Goal: Task Accomplishment & Management: Complete application form

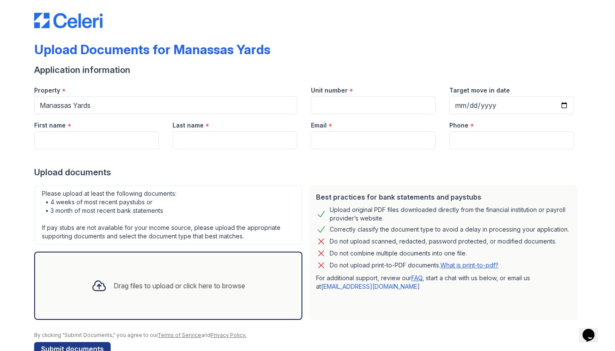
scroll to position [3, 0]
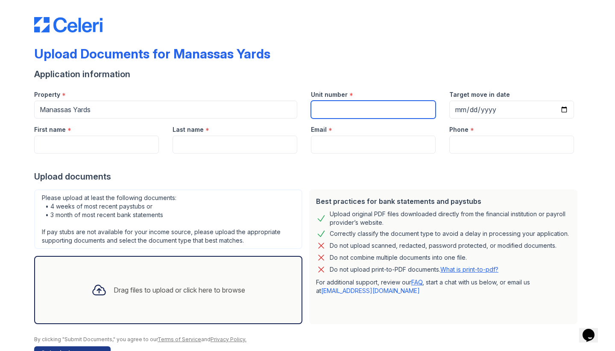
click at [395, 112] on input "Unit number" at bounding box center [373, 110] width 125 height 18
type input "1215"
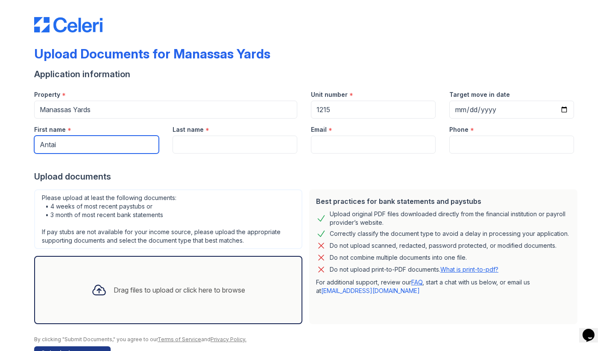
type input "Antai"
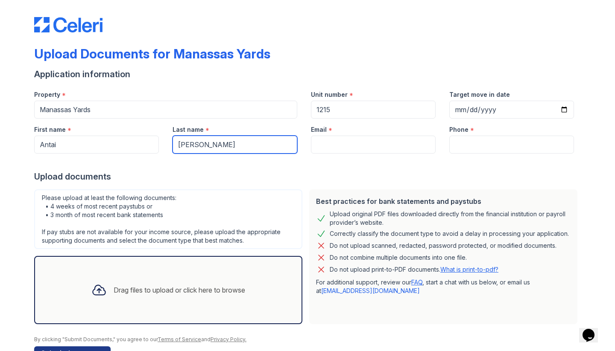
type input "[PERSON_NAME]"
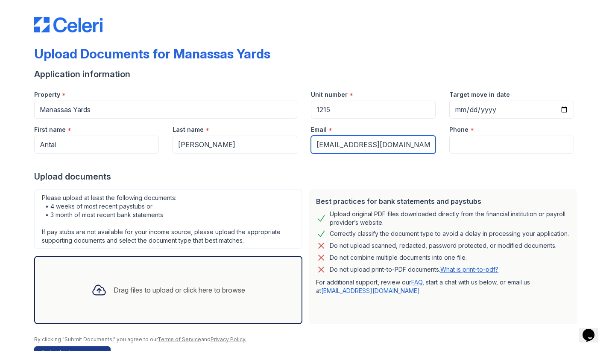
type input "[EMAIL_ADDRESS][DOMAIN_NAME]"
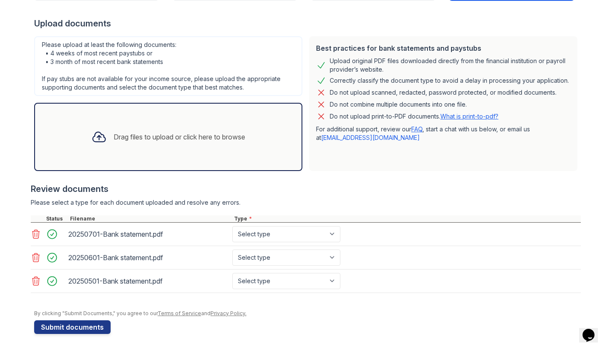
scroll to position [157, 0]
type input "7033860043"
select select "bank_statement"
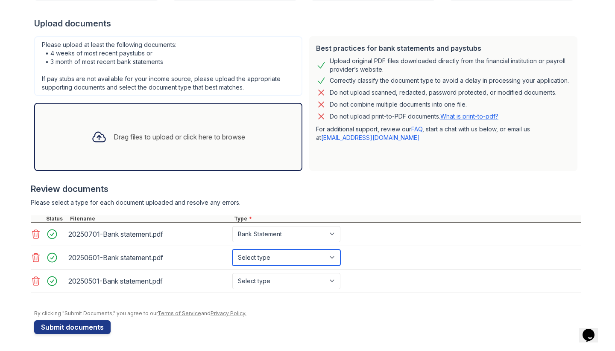
select select "bank_statement"
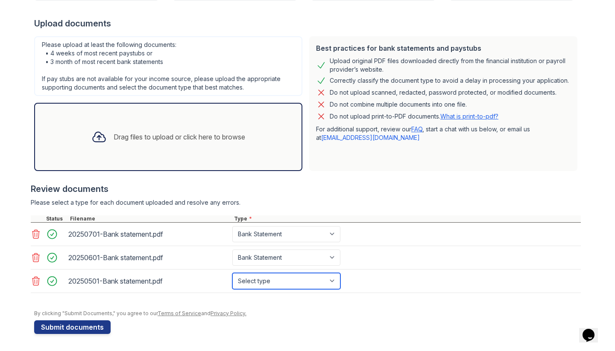
select select "bank_statement"
click at [371, 324] on form "Application information Property * Manassas Yards Unit number * 1215 Target mov…" at bounding box center [307, 124] width 547 height 419
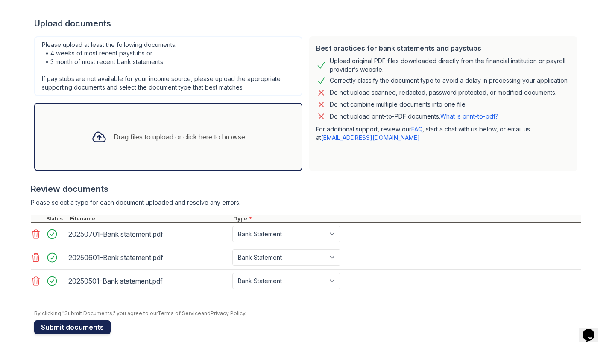
click at [71, 328] on button "Submit documents" at bounding box center [72, 328] width 76 height 14
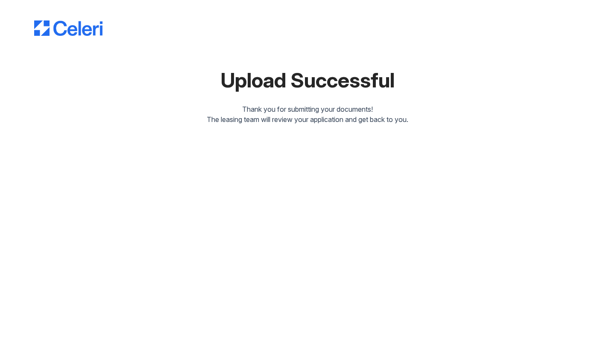
click at [333, 211] on div "Upload Successful Thank you for submitting your documents! The leasing team wil…" at bounding box center [307, 175] width 615 height 351
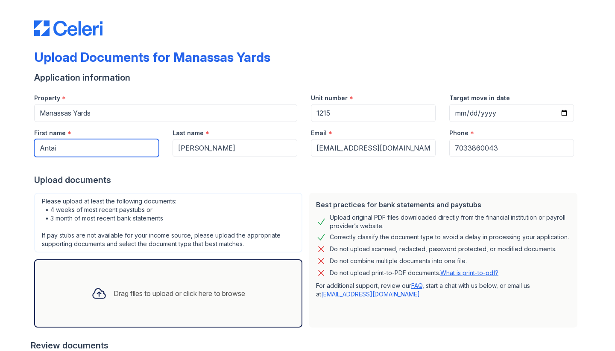
drag, startPoint x: 82, startPoint y: 152, endPoint x: 11, endPoint y: 129, distance: 74.4
click at [84, 151] on input "AshleyAntai" at bounding box center [96, 148] width 125 height 18
type input "[PERSON_NAME]"
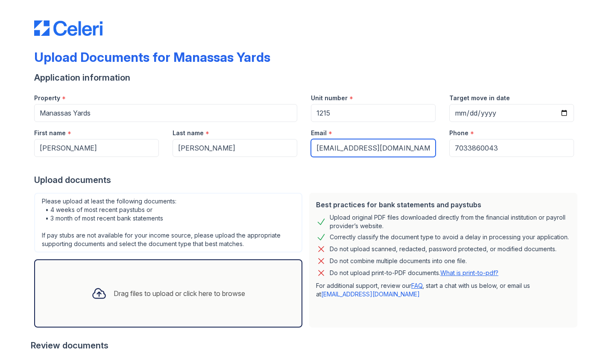
drag, startPoint x: 409, startPoint y: 149, endPoint x: 328, endPoint y: 137, distance: 81.0
type input "[EMAIL_ADDRESS][DOMAIN_NAME]"
click at [454, 186] on div "Upload documents" at bounding box center [307, 180] width 547 height 12
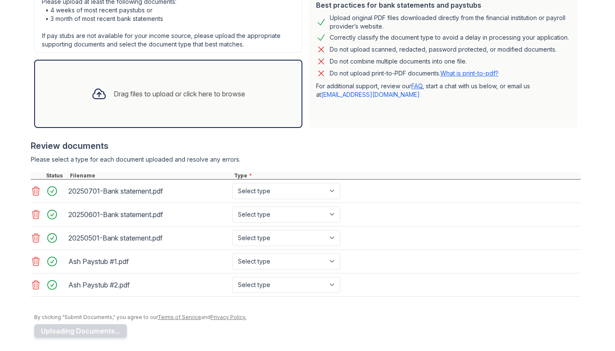
scroll to position [199, 0]
click at [33, 240] on icon at bounding box center [35, 238] width 7 height 9
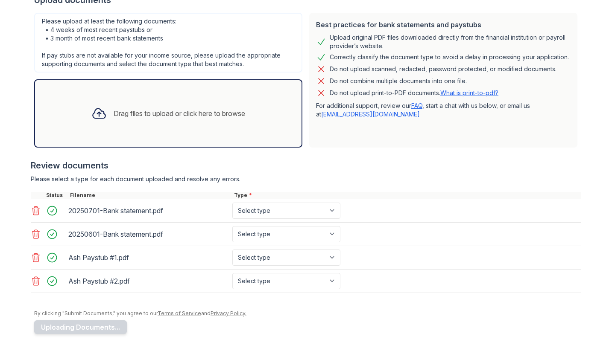
click at [35, 239] on icon at bounding box center [36, 234] width 10 height 10
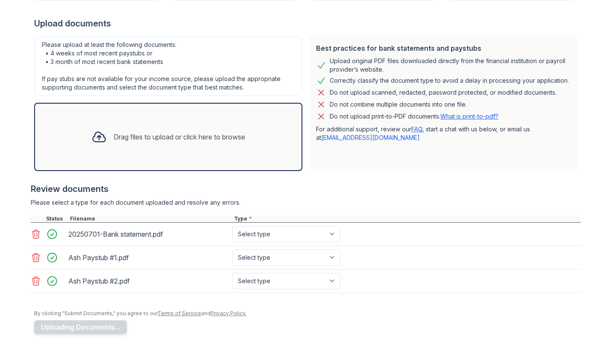
click at [35, 231] on icon at bounding box center [35, 234] width 7 height 9
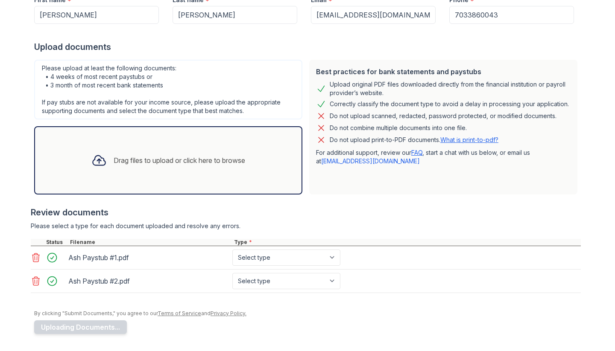
scroll to position [133, 0]
click at [33, 285] on icon at bounding box center [36, 281] width 10 height 10
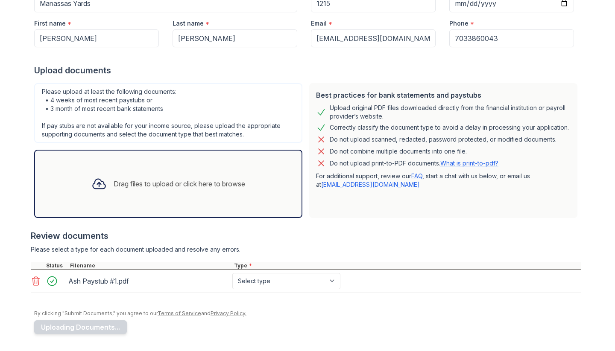
scroll to position [110, 0]
click at [33, 285] on icon at bounding box center [35, 281] width 7 height 9
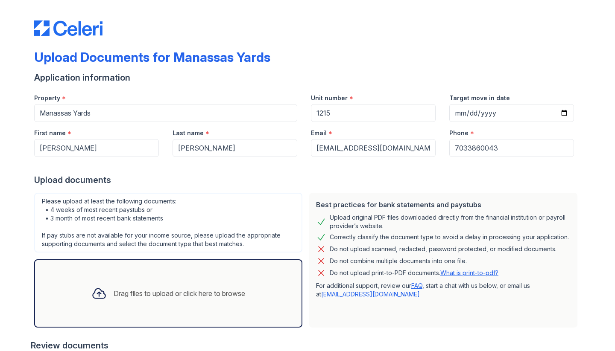
scroll to position [0, 0]
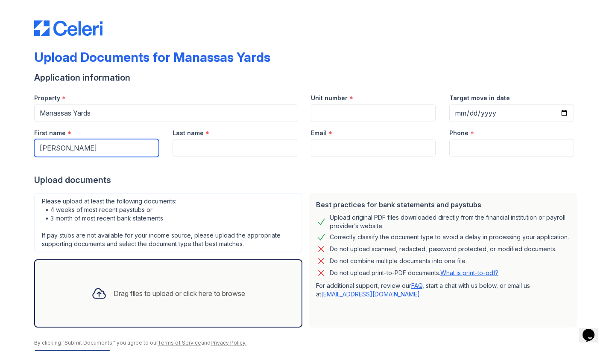
type input "[PERSON_NAME]"
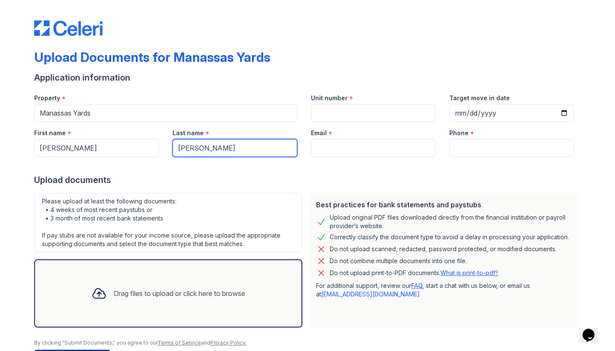
type input "[PERSON_NAME]"
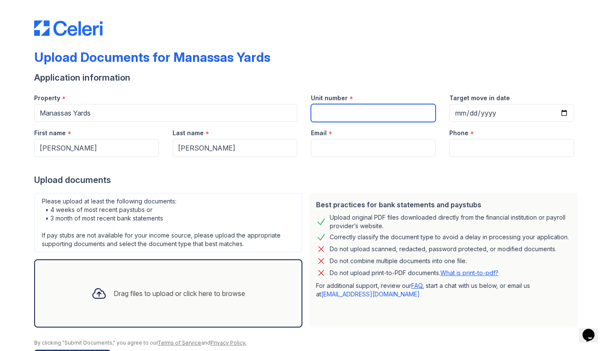
click at [346, 116] on input "Unit number" at bounding box center [373, 113] width 125 height 18
type input "1215"
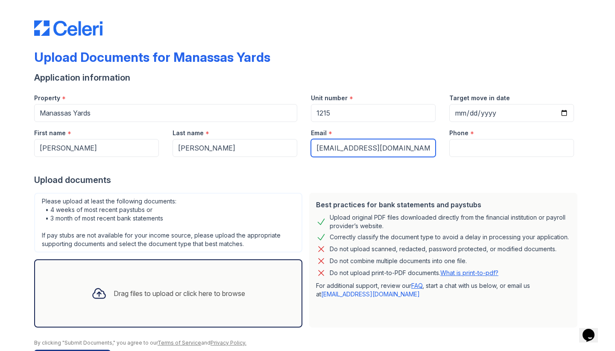
type input "[EMAIL_ADDRESS][DOMAIN_NAME]"
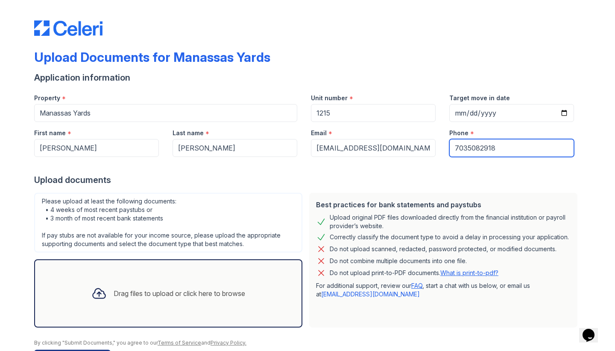
type input "7035082918"
click at [252, 287] on div "Drag files to upload or click here to browse" at bounding box center [168, 293] width 167 height 29
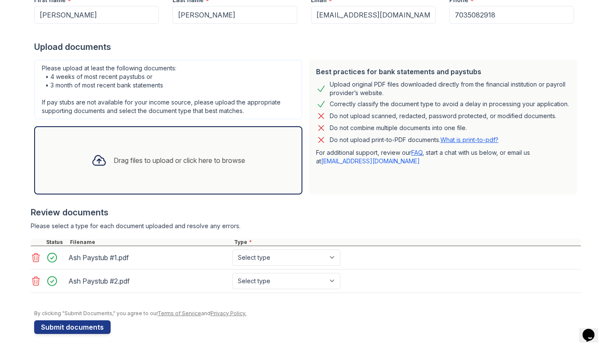
scroll to position [133, 0]
select select "paystub"
click at [319, 315] on div "By clicking "Submit Documents," you agree to our Terms of Service and Privacy P…" at bounding box center [307, 313] width 547 height 7
click at [86, 327] on button "Submit documents" at bounding box center [72, 328] width 76 height 14
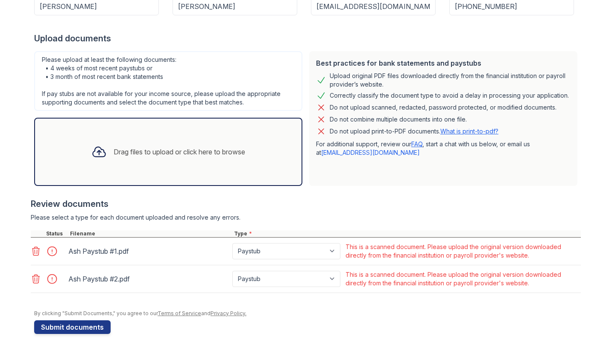
scroll to position [166, 0]
click at [39, 248] on icon at bounding box center [36, 251] width 10 height 10
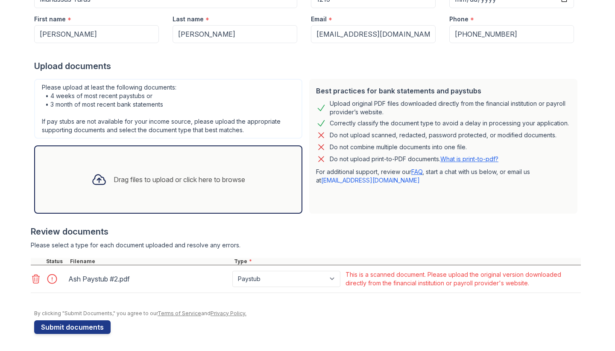
click at [36, 280] on icon at bounding box center [36, 279] width 10 height 10
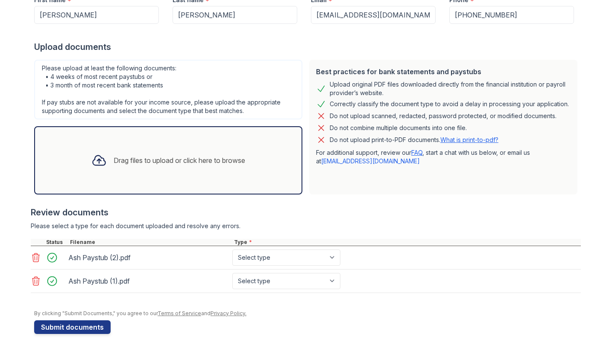
scroll to position [157, 0]
select select "paystub"
click at [70, 327] on button "Submit documents" at bounding box center [72, 328] width 76 height 14
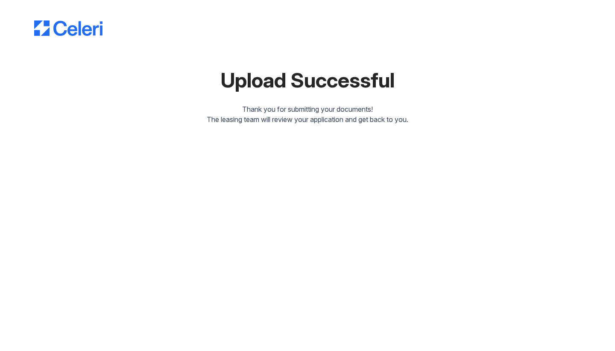
click at [317, 168] on div "Upload Successful Thank you for submitting your documents! The leasing team wil…" at bounding box center [307, 175] width 615 height 351
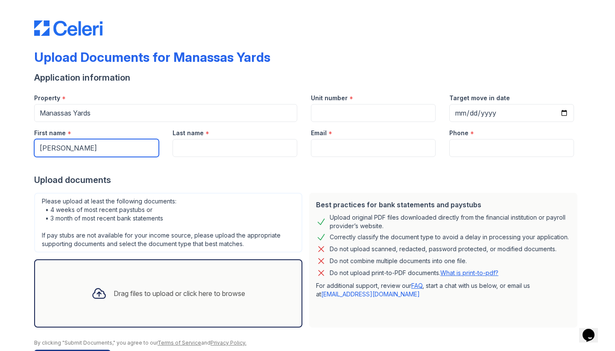
type input "[PERSON_NAME]"
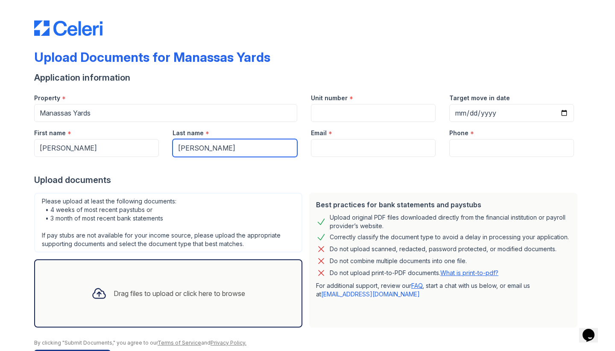
type input "[PERSON_NAME]"
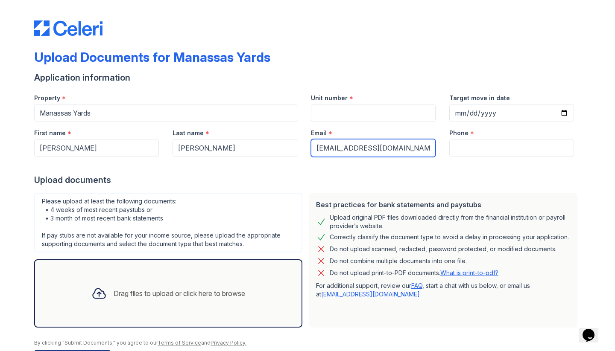
type input "[EMAIL_ADDRESS][DOMAIN_NAME]"
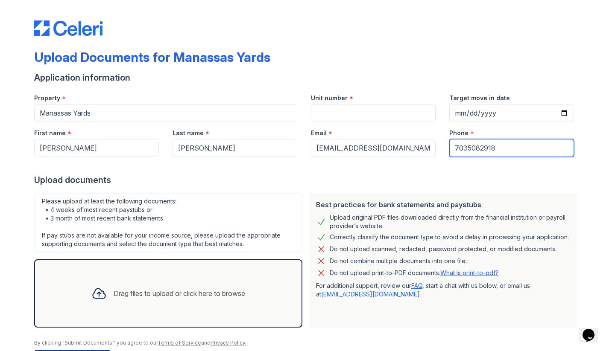
type input "7035082918"
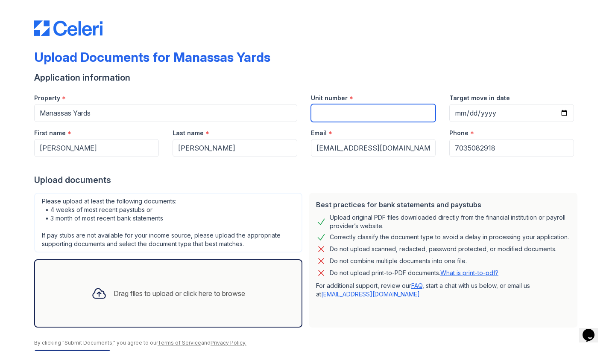
click at [327, 113] on input "Unit number" at bounding box center [373, 113] width 125 height 18
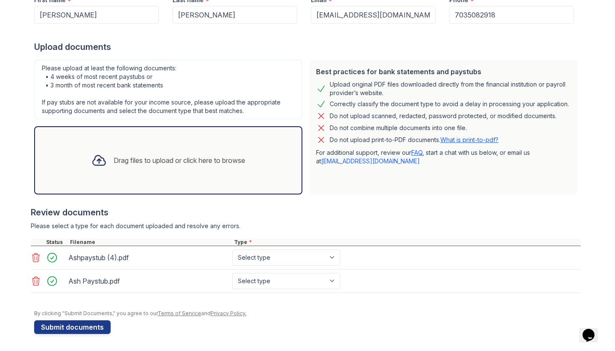
scroll to position [133, 0]
type input "1215"
click at [287, 263] on select "Select type Paystub Bank Statement Offer Letter Tax Documents Benefit Award Let…" at bounding box center [286, 258] width 108 height 16
select select "paystub"
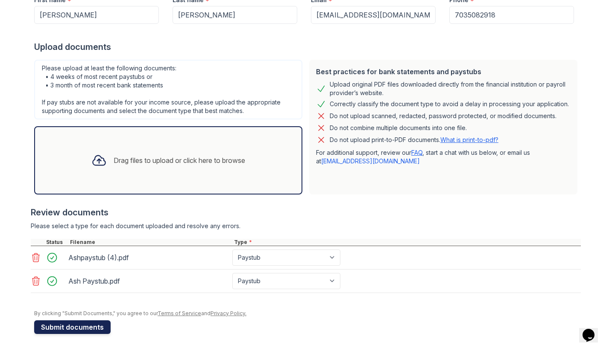
click at [68, 330] on button "Submit documents" at bounding box center [72, 328] width 76 height 14
